Goal: Task Accomplishment & Management: Manage account settings

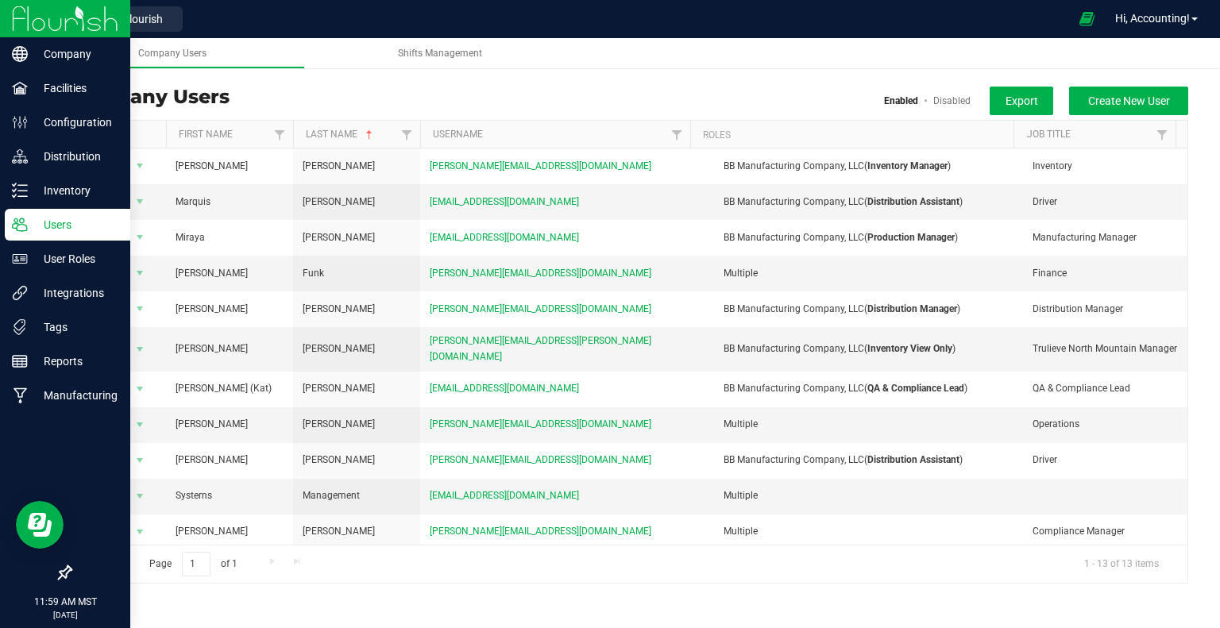
click at [21, 12] on img at bounding box center [65, 18] width 106 height 37
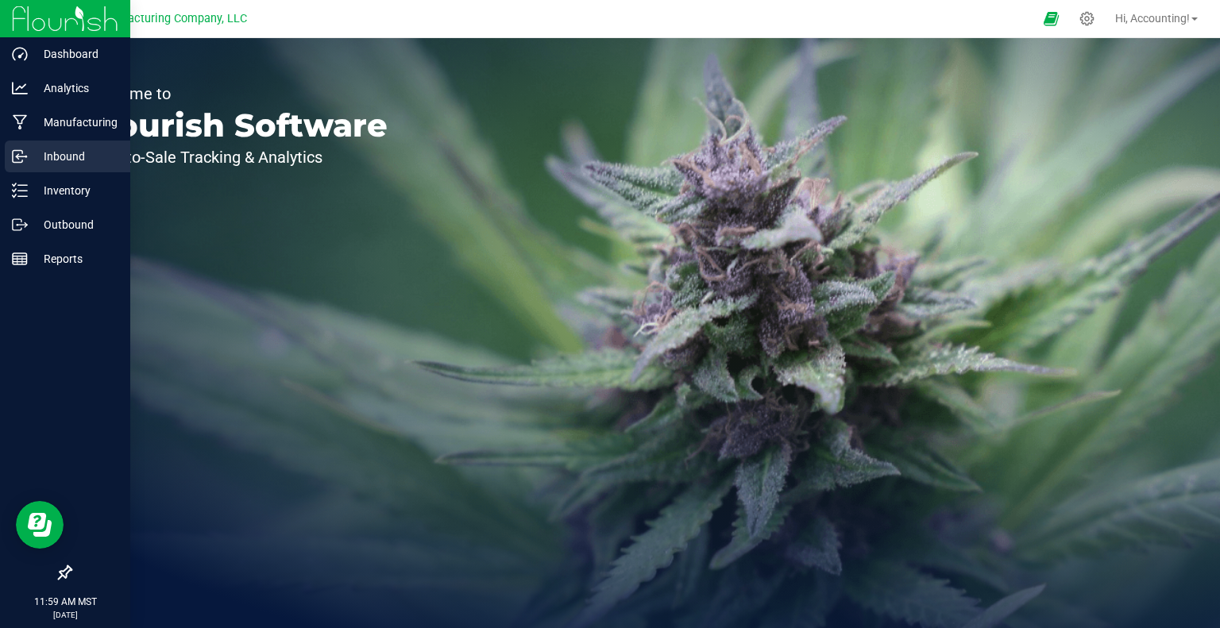
click at [41, 154] on p "Inbound" at bounding box center [75, 156] width 95 height 19
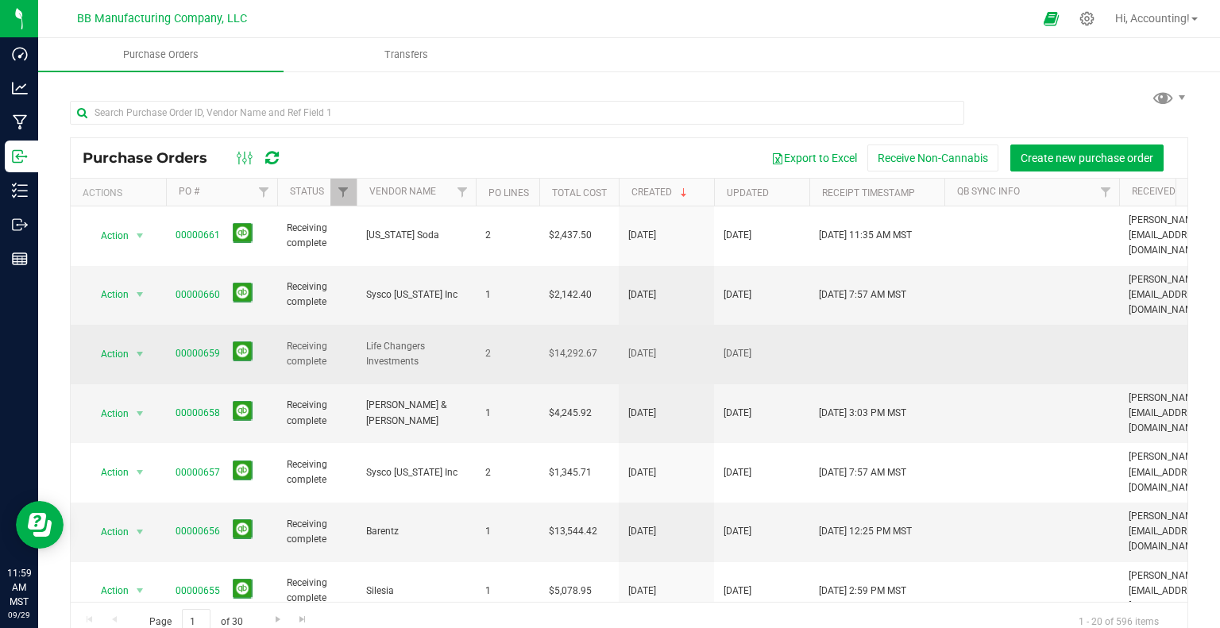
click at [370, 339] on span "Life Changers Investments" at bounding box center [416, 354] width 100 height 30
click at [144, 348] on span "select" at bounding box center [139, 354] width 13 height 13
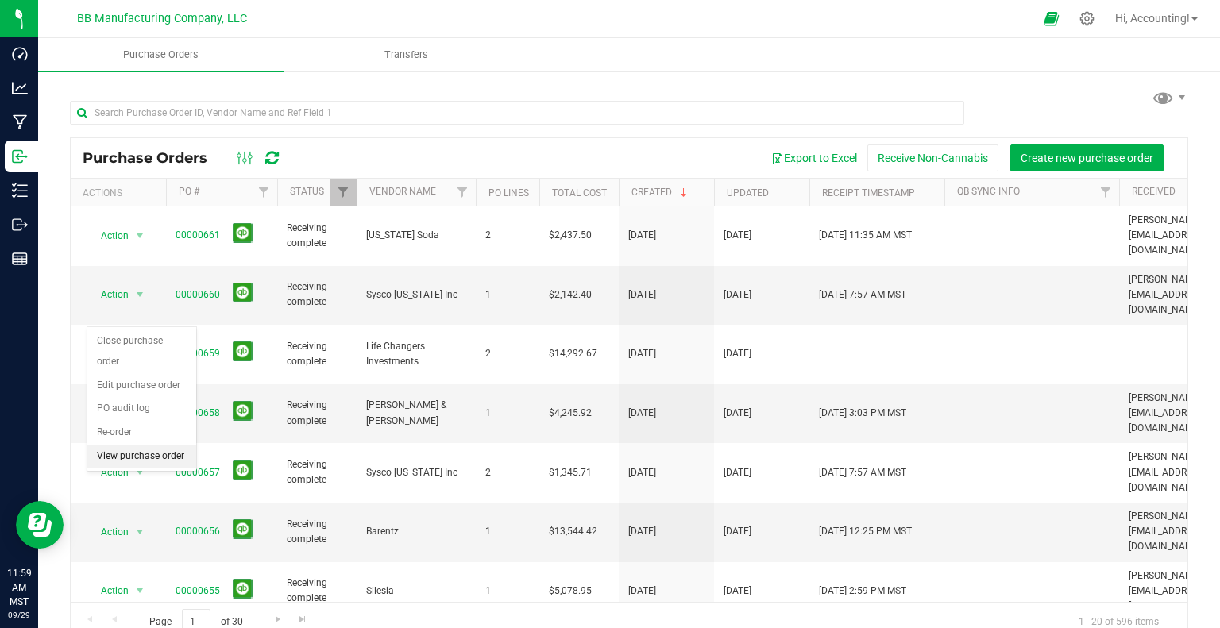
click at [103, 445] on li "View purchase order" at bounding box center [141, 457] width 109 height 24
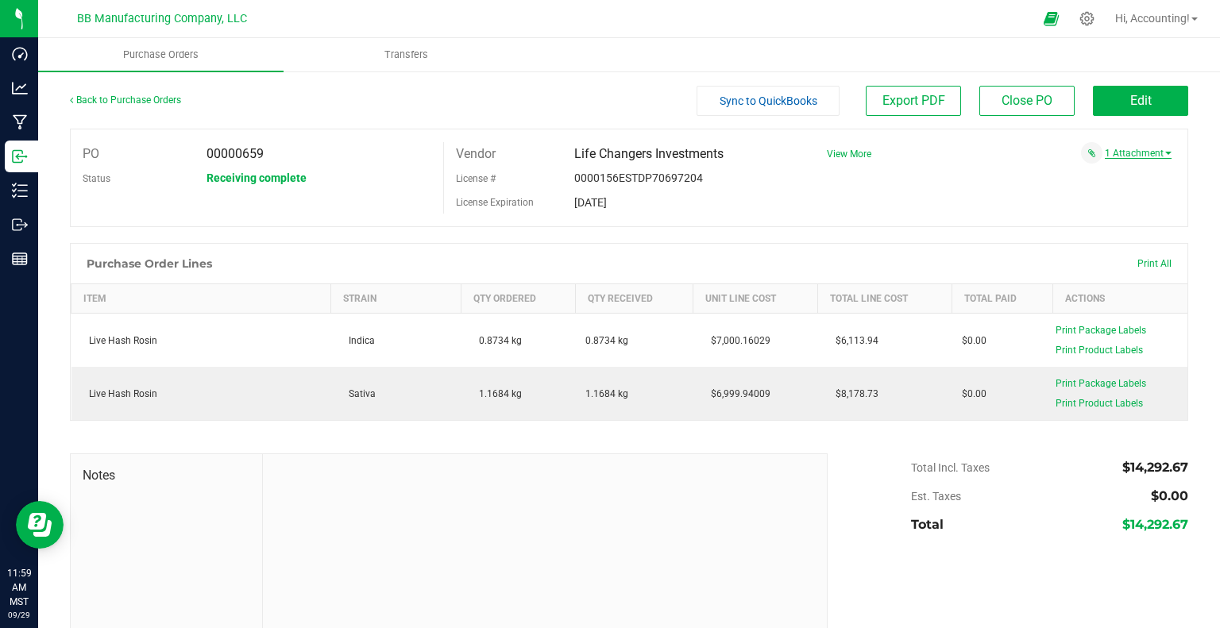
click at [1105, 157] on link "1 Attachment" at bounding box center [1138, 153] width 67 height 11
click at [1096, 168] on span "Life Changers Investment LLC dba Leopard AZ LLC - $18,690.07 - [DATE].pdf" at bounding box center [1005, 173] width 296 height 10
